Goal: Task Accomplishment & Management: Use online tool/utility

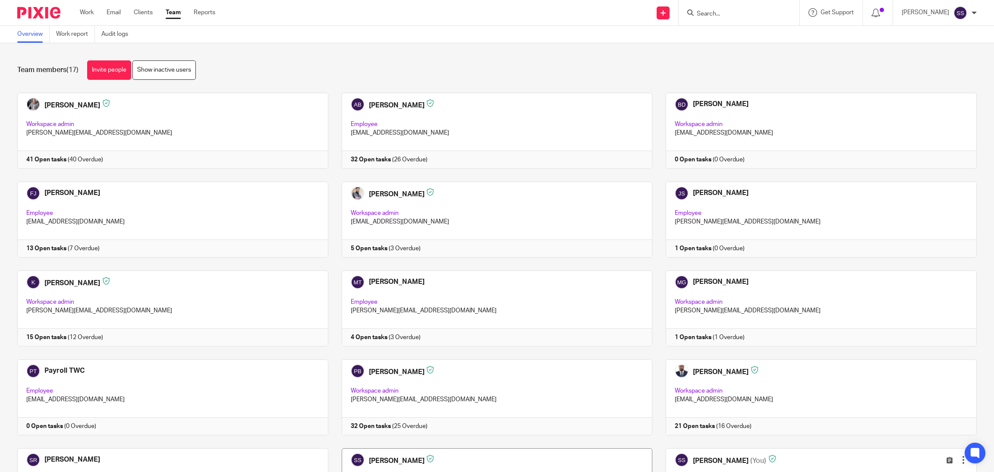
scroll to position [172, 0]
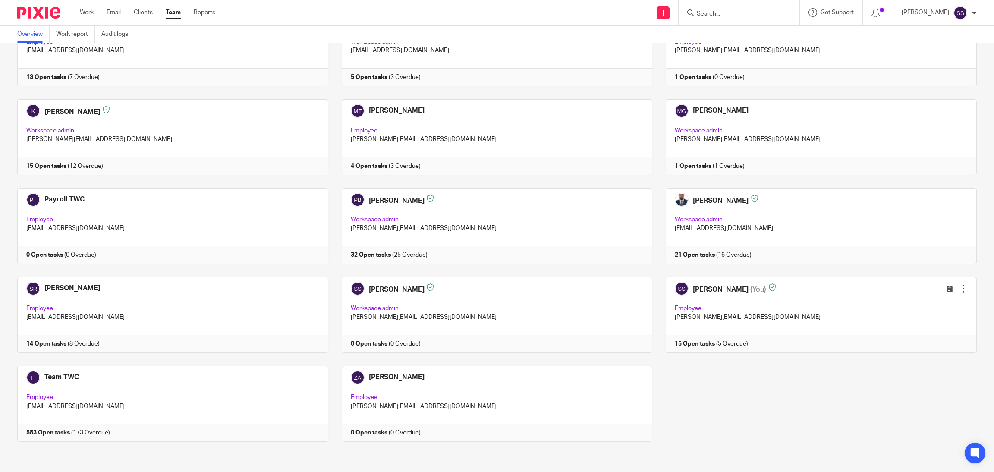
click at [712, 389] on div "Aaron McLeish Workspace admin aaron@togetherwecount.co.uk 41 Open tasks (40 Ove…" at bounding box center [490, 187] width 973 height 533
click at [794, 412] on div "[PERSON_NAME] Workspace admin [PERSON_NAME][EMAIL_ADDRESS][DOMAIN_NAME] 41 Open…" at bounding box center [490, 187] width 973 height 533
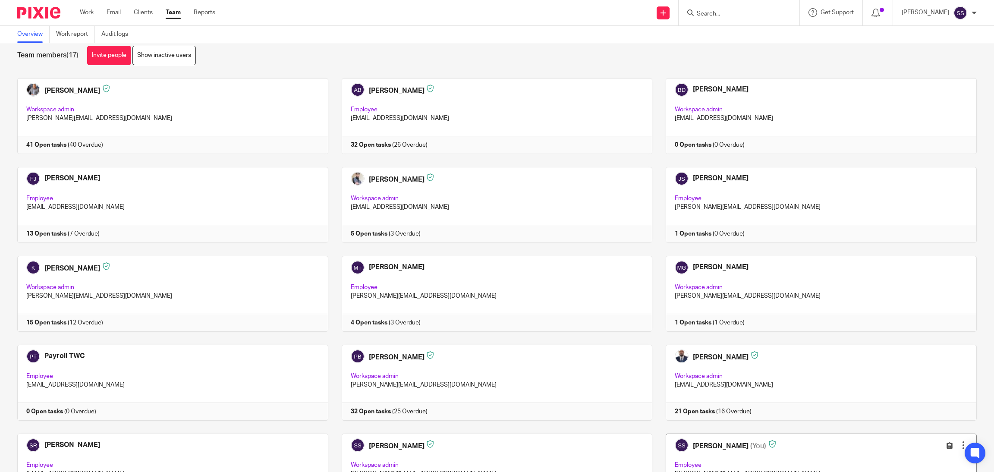
scroll to position [0, 0]
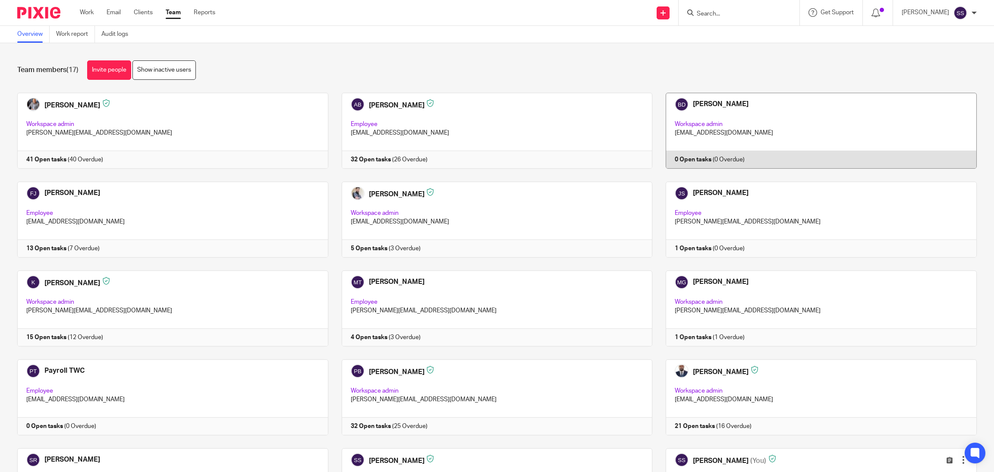
click at [705, 161] on link at bounding box center [814, 131] width 324 height 76
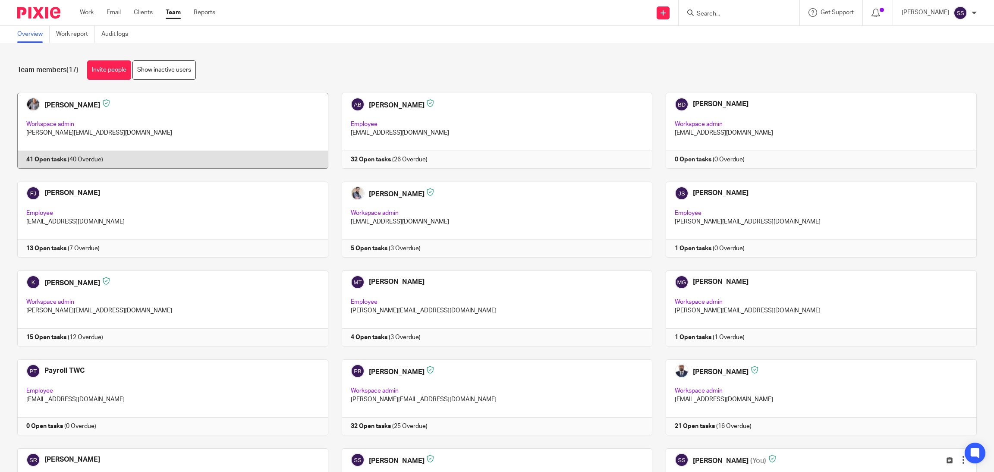
click at [108, 162] on link at bounding box center [166, 131] width 324 height 76
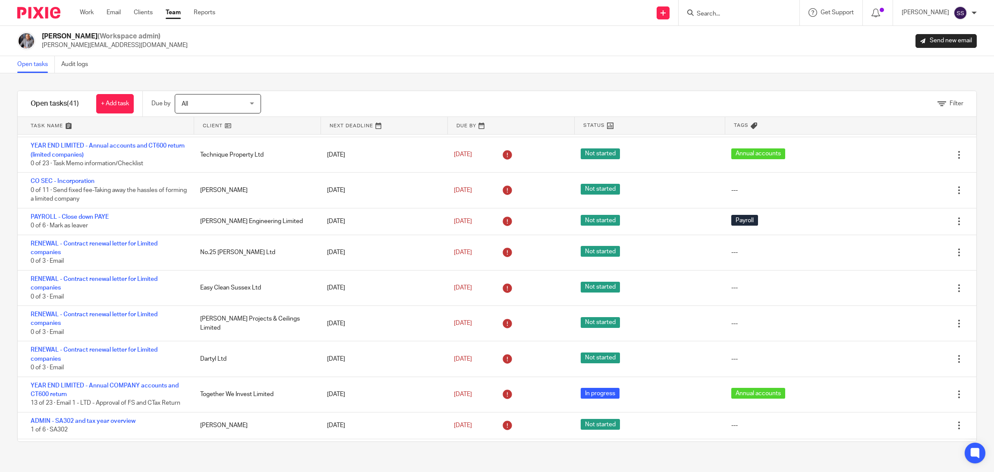
scroll to position [897, 0]
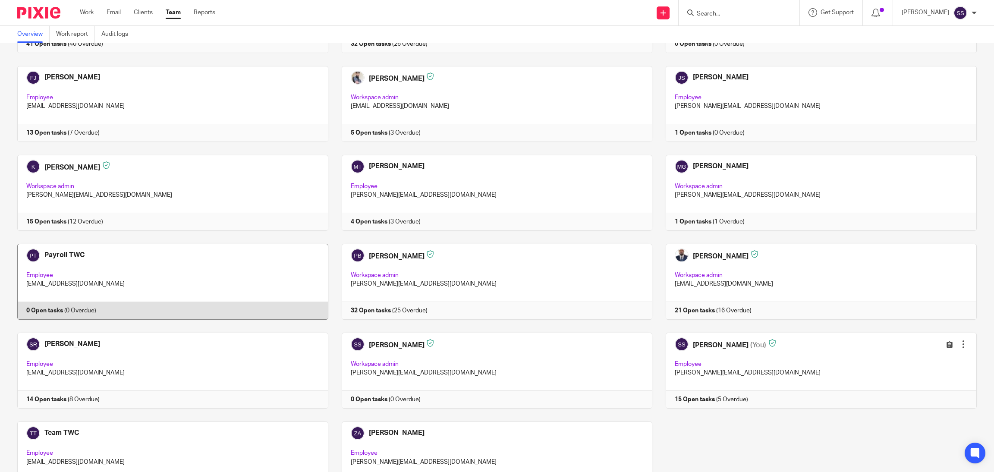
scroll to position [129, 0]
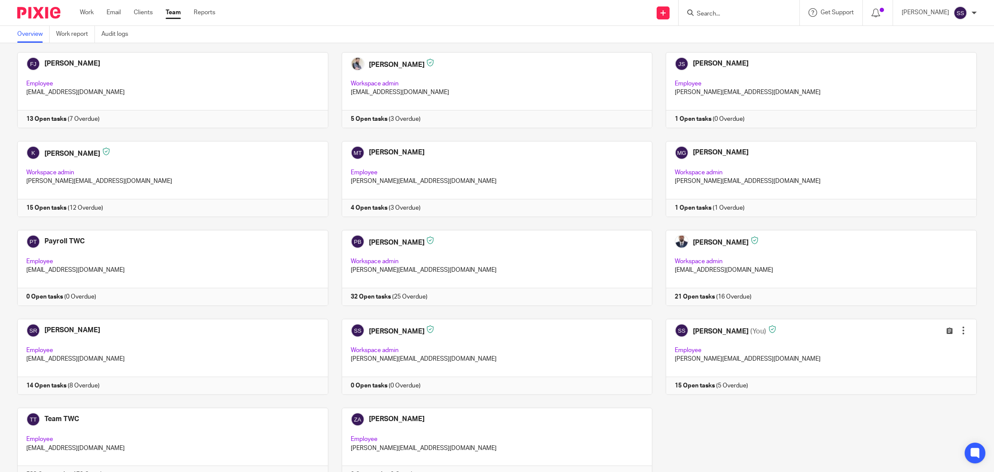
click at [710, 437] on div "Aaron McLeish Workspace admin aaron@togetherwecount.co.uk 41 Open tasks (40 Ove…" at bounding box center [490, 229] width 973 height 533
click at [81, 16] on link "Work" at bounding box center [87, 12] width 14 height 9
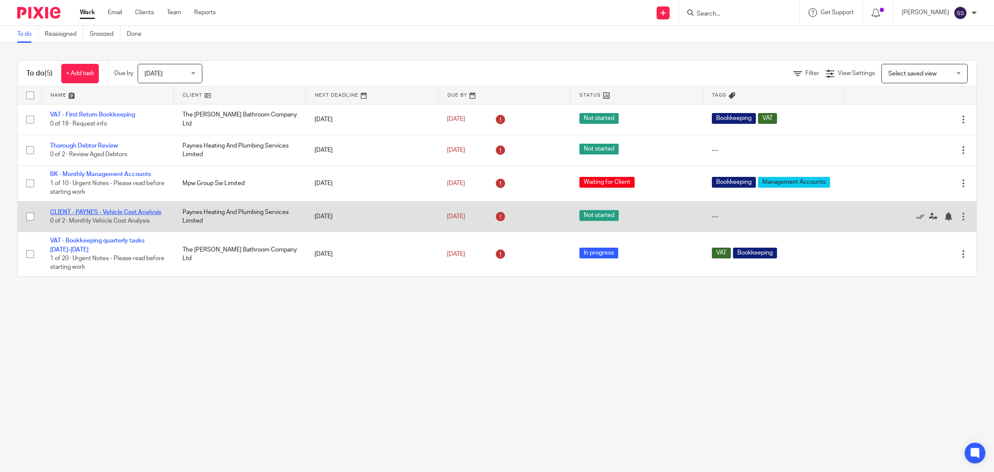
click at [123, 209] on link "CLIENT - PAYNES - Vehicle Cost Analysis" at bounding box center [105, 212] width 111 height 6
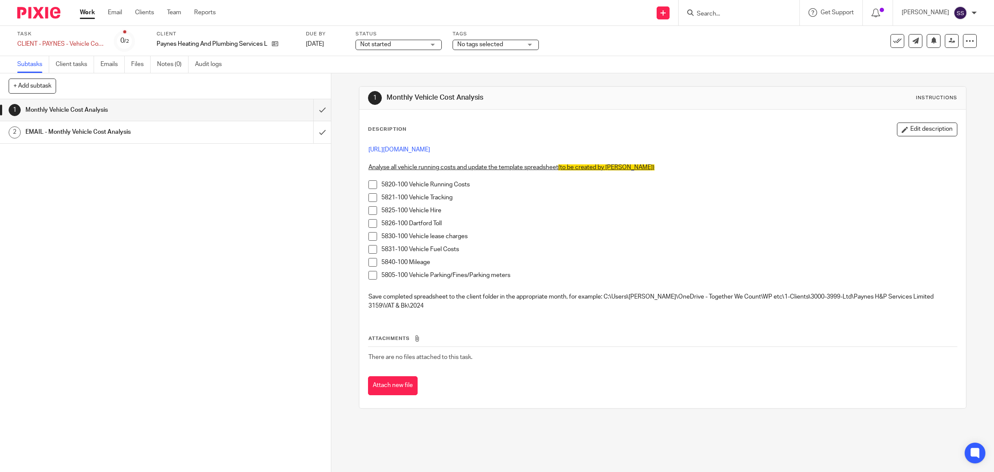
click at [369, 184] on span at bounding box center [372, 184] width 9 height 9
click at [373, 197] on li "5821-100 Vehicle Tracking" at bounding box center [662, 199] width 588 height 13
click at [372, 196] on span at bounding box center [372, 197] width 9 height 9
click at [372, 206] on span at bounding box center [372, 210] width 9 height 9
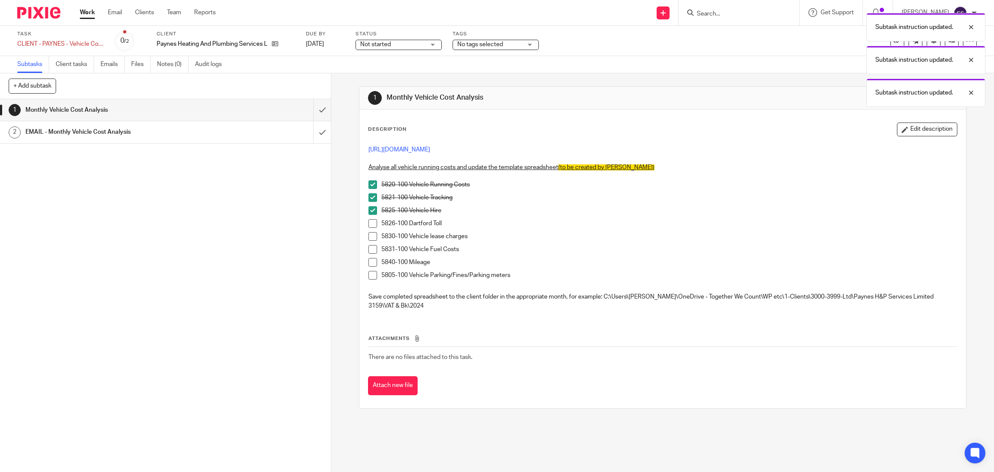
click at [371, 220] on span at bounding box center [372, 223] width 9 height 9
click at [371, 236] on span at bounding box center [372, 236] width 9 height 9
click at [368, 255] on li "5831-100 Vehicle Fuel Costs" at bounding box center [662, 251] width 588 height 13
click at [371, 260] on span at bounding box center [372, 262] width 9 height 9
click at [371, 247] on span at bounding box center [372, 249] width 9 height 9
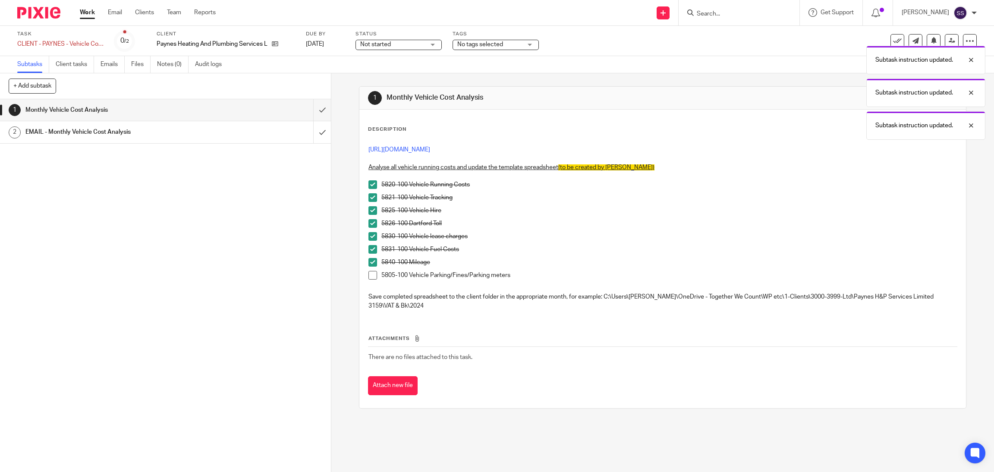
click at [115, 198] on div "1 Monthly Vehicle Cost Analysis 2 EMAIL - Monthly Vehicle Cost Analysis" at bounding box center [165, 285] width 331 height 373
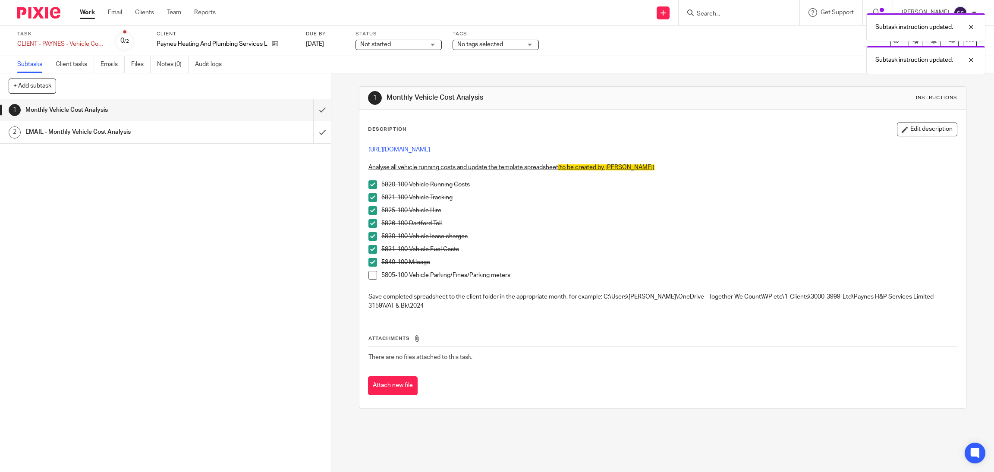
click at [84, 15] on link "Work" at bounding box center [87, 12] width 15 height 9
